Goal: Download file/media

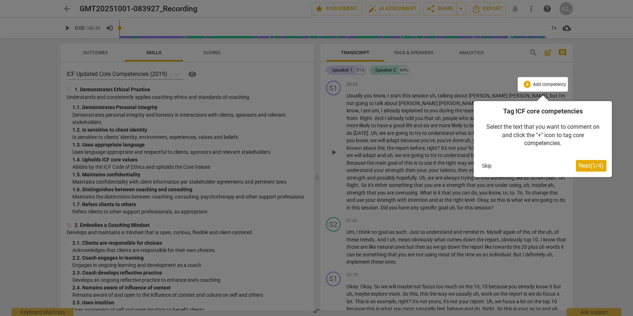
click at [585, 165] on span "Next ( 1 / 4 )" at bounding box center [591, 165] width 25 height 7
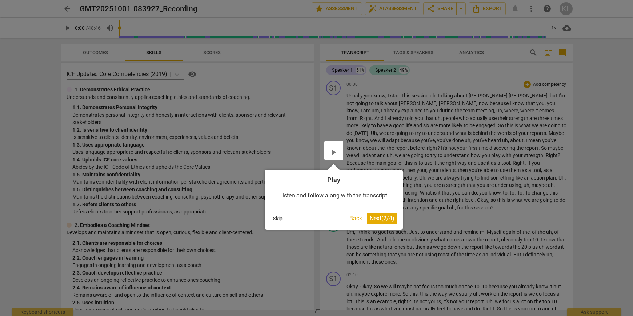
click at [378, 218] on span "Next ( 2 / 4 )" at bounding box center [382, 218] width 25 height 7
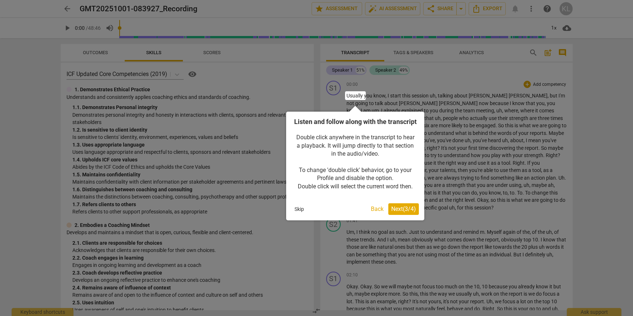
click at [396, 212] on span "Next ( 3 / 4 )" at bounding box center [403, 208] width 25 height 7
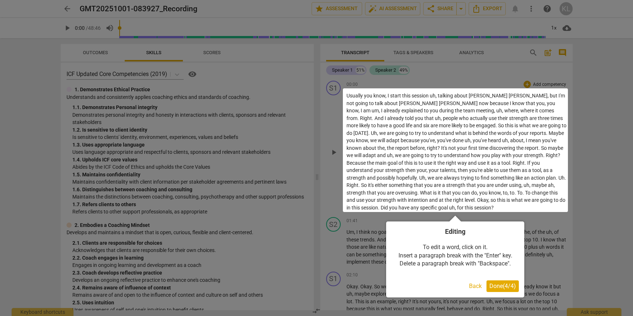
click at [501, 286] on span "Done ( 4 / 4 )" at bounding box center [502, 286] width 27 height 7
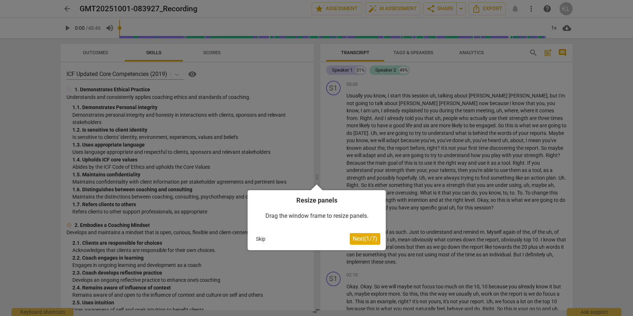
click at [568, 221] on div at bounding box center [316, 158] width 633 height 316
click at [262, 239] on button "Skip" at bounding box center [260, 238] width 15 height 11
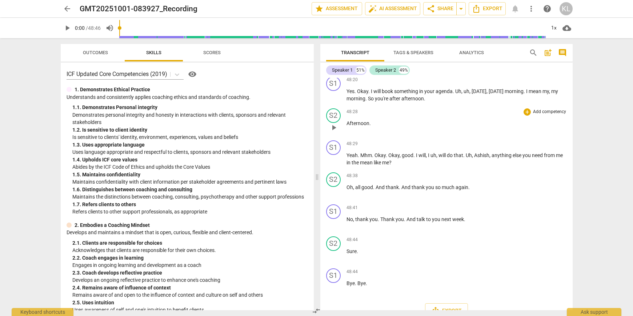
scroll to position [5177, 0]
click at [476, 8] on icon "Export" at bounding box center [476, 8] width 9 height 9
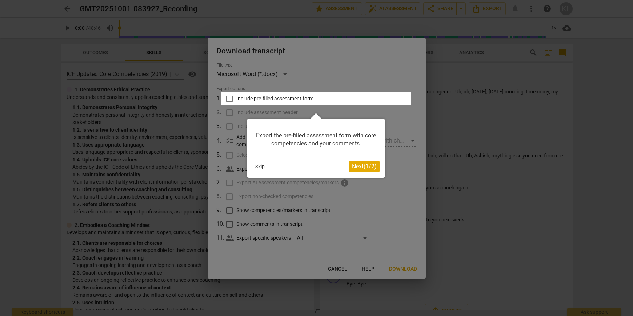
click at [258, 166] on button "Skip" at bounding box center [259, 166] width 15 height 11
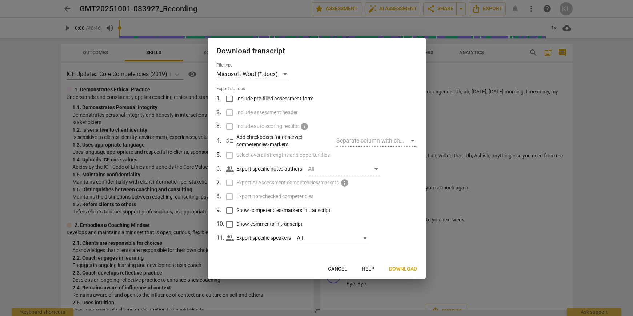
click at [396, 267] on span "Download" at bounding box center [403, 268] width 28 height 7
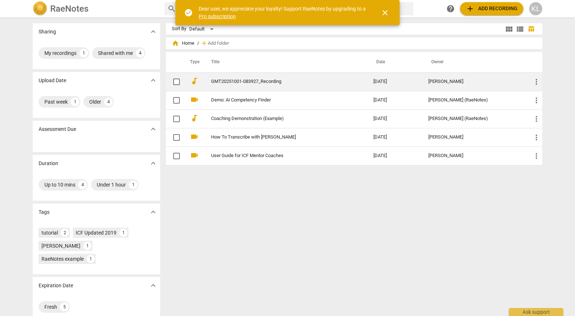
click at [235, 80] on link "GMT20251001-083927_Recording" at bounding box center [279, 81] width 136 height 5
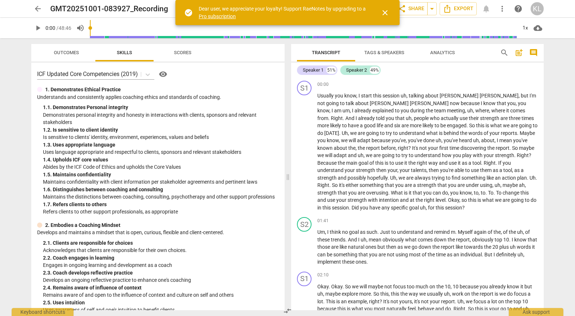
click at [438, 51] on span "Analytics" at bounding box center [442, 52] width 25 height 5
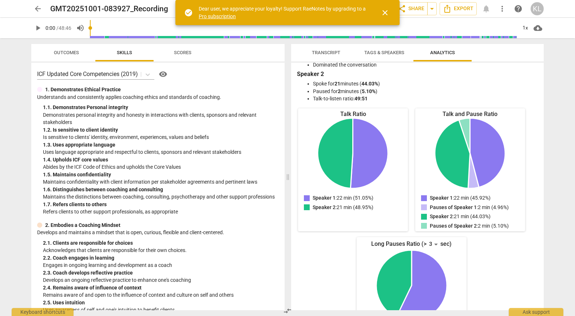
scroll to position [39, 0]
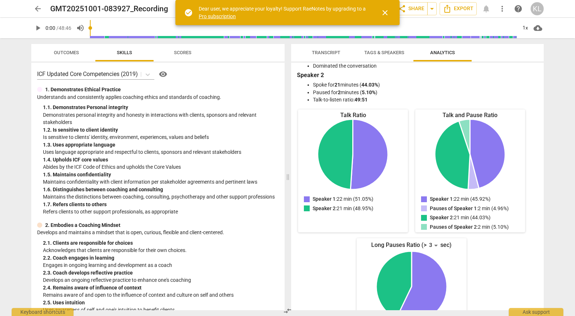
click at [384, 11] on span "close" at bounding box center [384, 12] width 9 height 9
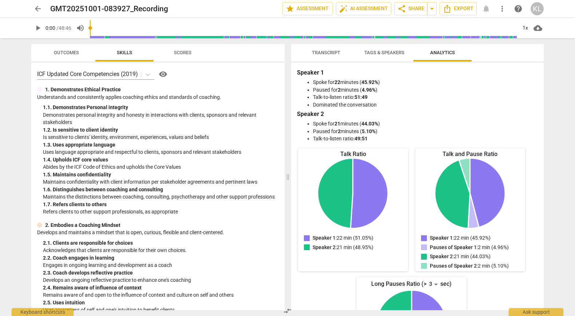
scroll to position [0, 0]
